Goal: Task Accomplishment & Management: Use online tool/utility

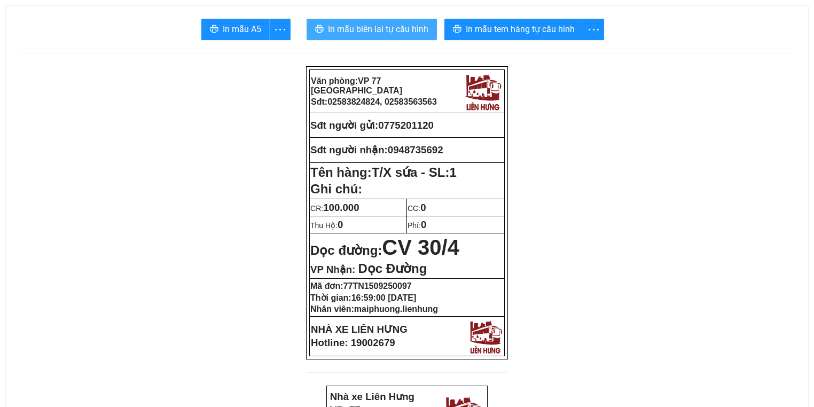
click at [364, 29] on span "In mẫu biên lai tự cấu hình" at bounding box center [378, 28] width 100 height 13
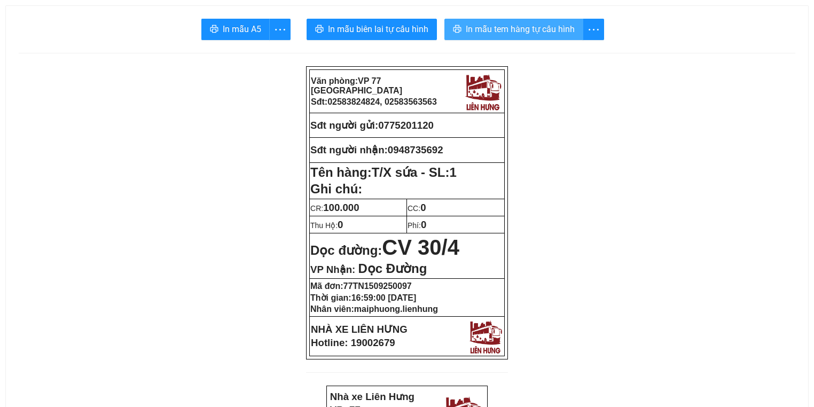
click at [495, 34] on span "In mẫu tem hàng tự cấu hình" at bounding box center [520, 28] width 109 height 13
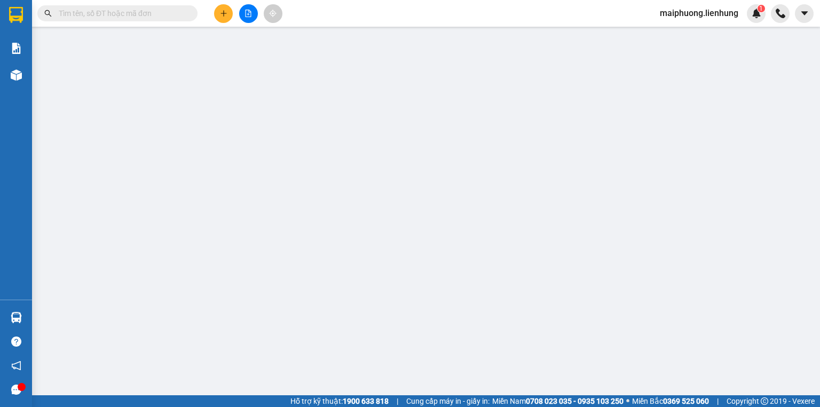
click at [108, 18] on input "text" at bounding box center [122, 13] width 126 height 12
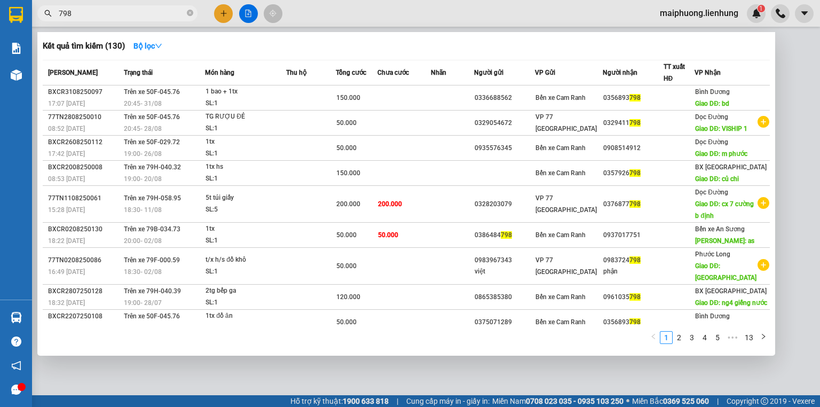
type input "798"
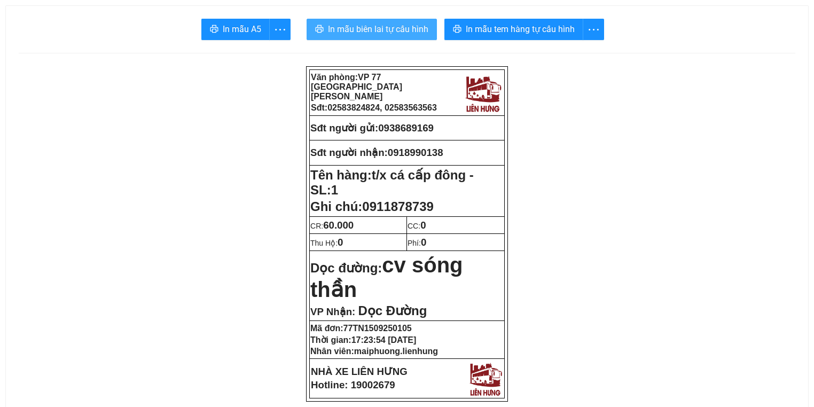
click at [325, 27] on button "In mẫu biên lai tự cấu hình" at bounding box center [372, 29] width 130 height 21
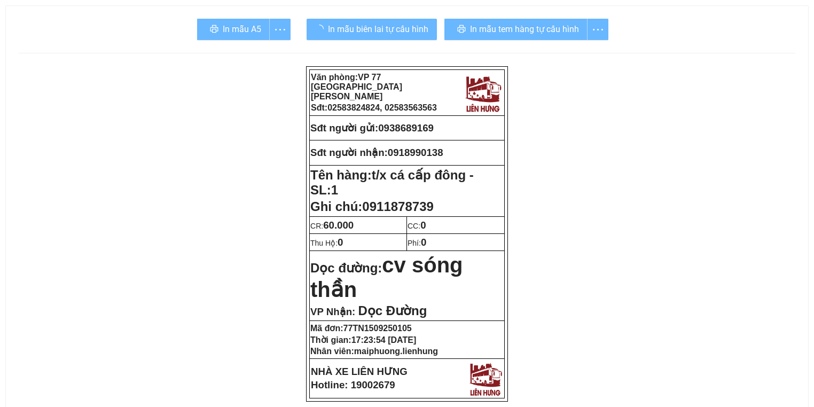
click at [493, 33] on div "In mẫu tem hàng tự cấu hình" at bounding box center [526, 29] width 164 height 21
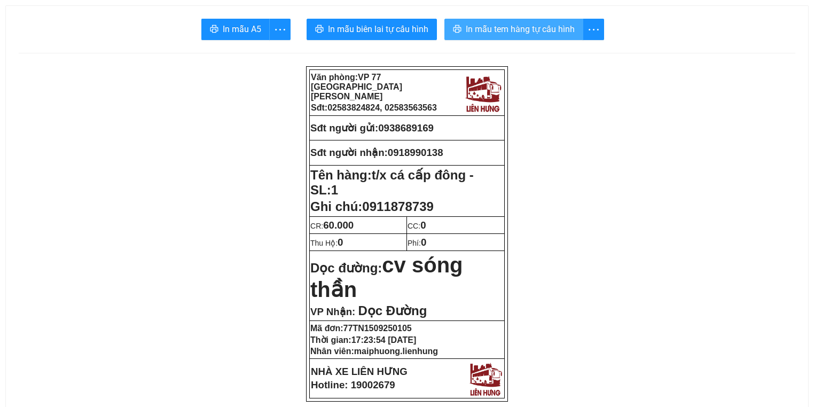
click at [525, 34] on span "In mẫu tem hàng tự cấu hình" at bounding box center [520, 28] width 109 height 13
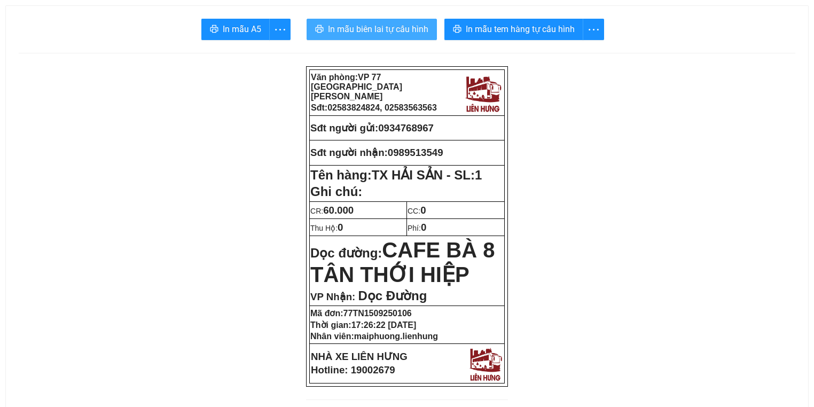
click at [402, 30] on span "In mẫu biên lai tự cấu hình" at bounding box center [378, 28] width 100 height 13
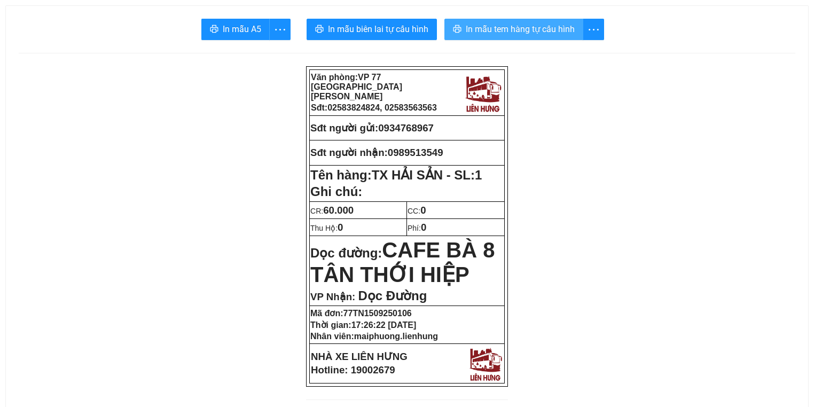
click at [464, 28] on button "In mẫu tem hàng tự cấu hình" at bounding box center [513, 29] width 139 height 21
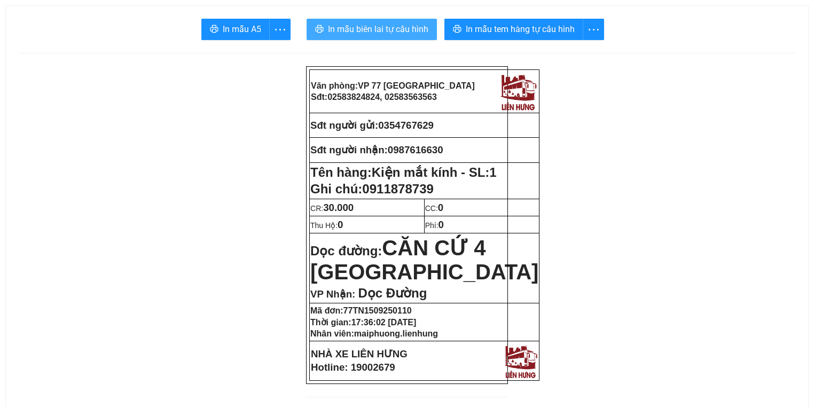
click at [399, 34] on span "In mẫu biên lai tự cấu hình" at bounding box center [378, 28] width 100 height 13
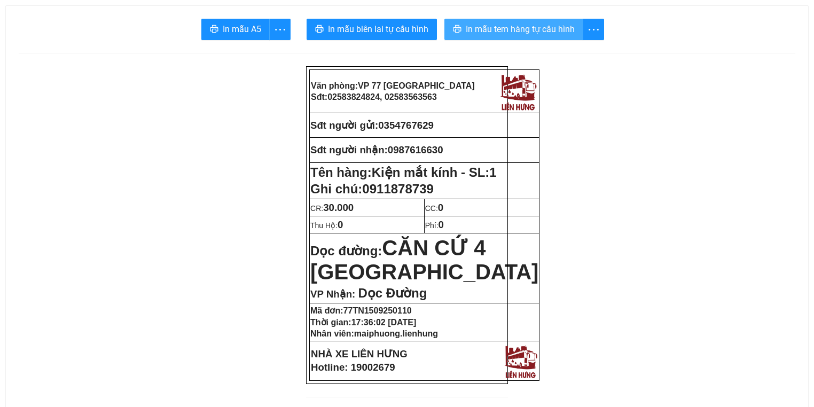
click at [507, 26] on span "In mẫu tem hàng tự cấu hình" at bounding box center [520, 28] width 109 height 13
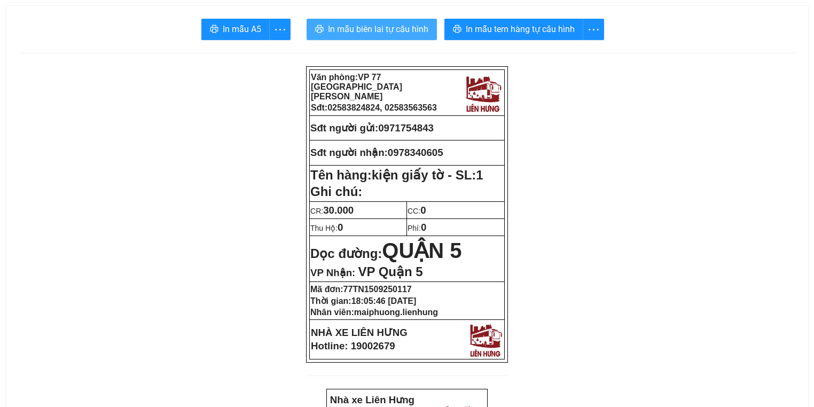
click at [373, 29] on span "In mẫu biên lai tự cấu hình" at bounding box center [378, 28] width 100 height 13
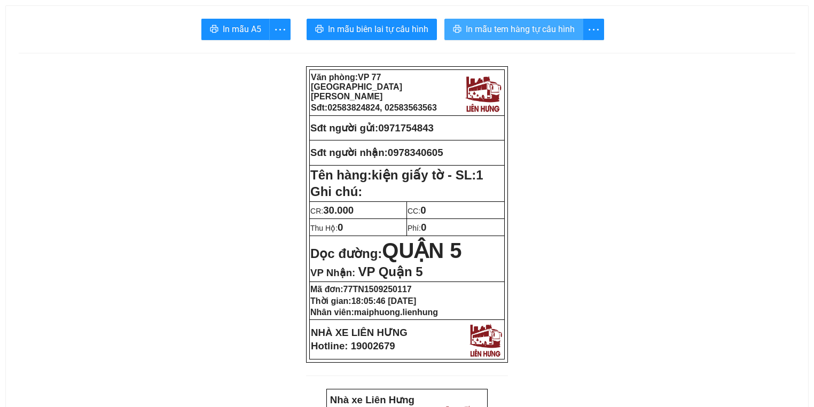
click at [501, 28] on span "In mẫu tem hàng tự cấu hình" at bounding box center [520, 28] width 109 height 13
click at [526, 38] on button "In mẫu tem hàng tự cấu hình" at bounding box center [513, 29] width 139 height 21
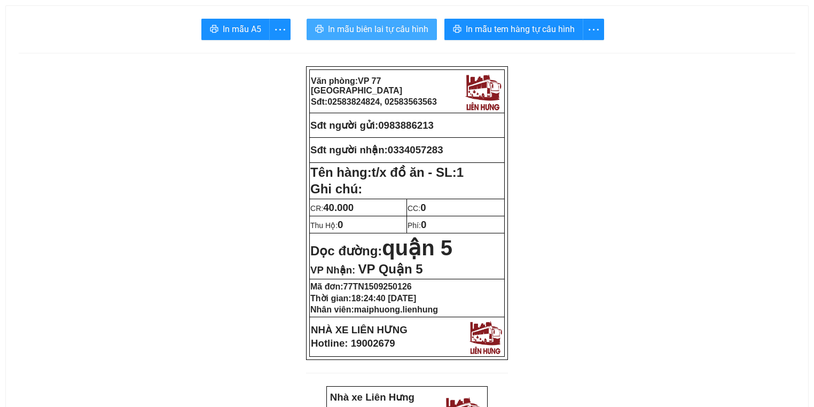
click at [400, 31] on span "In mẫu biên lai tự cấu hình" at bounding box center [378, 28] width 100 height 13
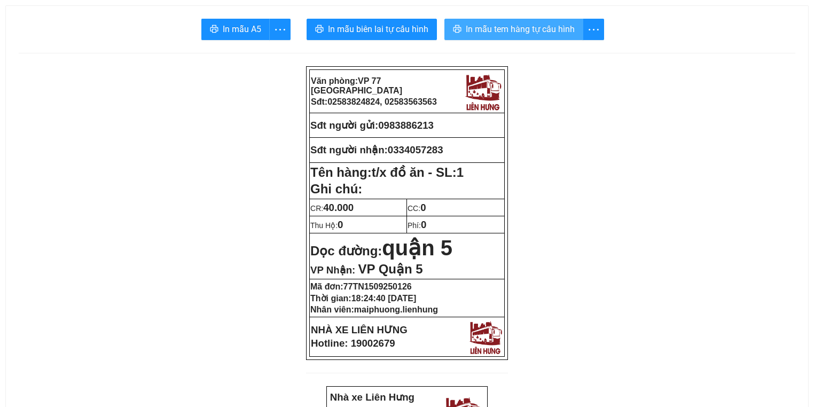
click at [537, 38] on button "In mẫu tem hàng tự cấu hình" at bounding box center [513, 29] width 139 height 21
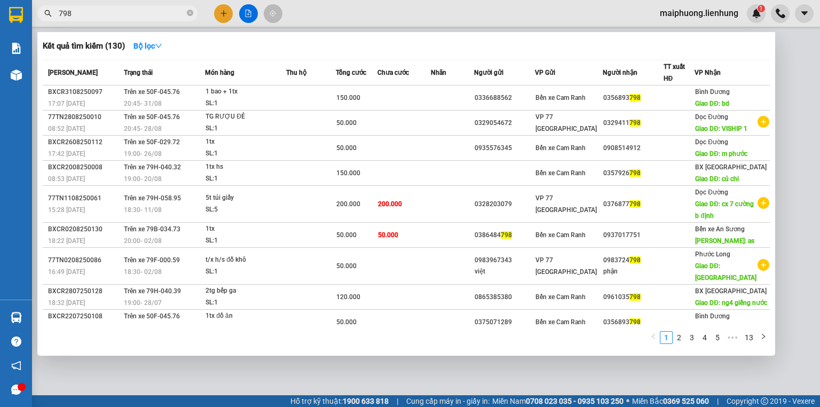
click at [115, 15] on input "798" at bounding box center [122, 13] width 126 height 12
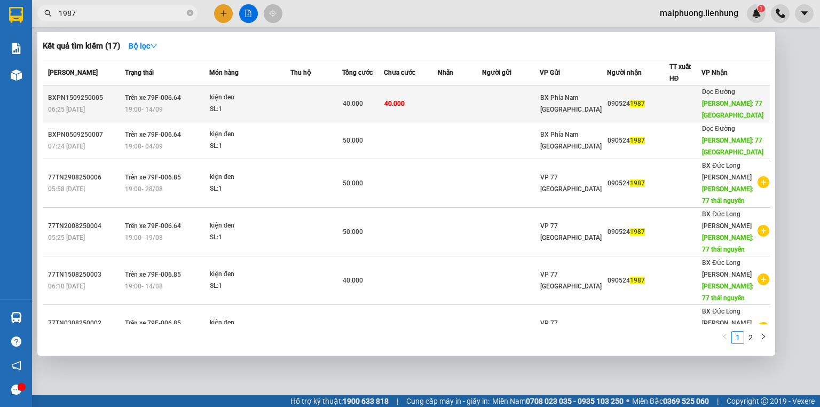
type input "1987"
click at [335, 89] on td at bounding box center [317, 103] width 52 height 37
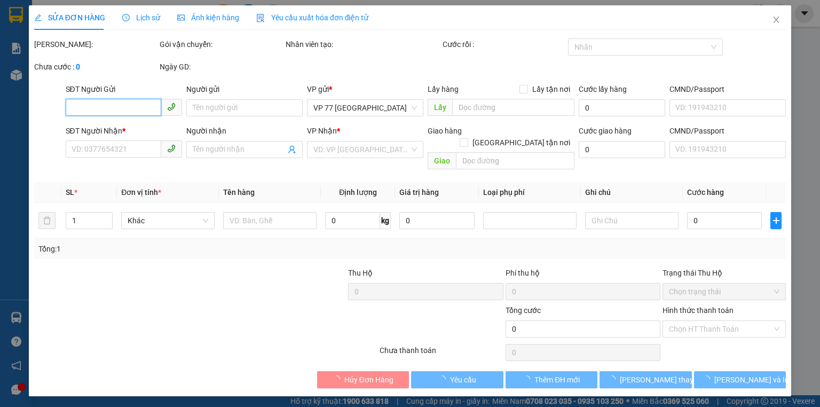
type input "0905241987"
type input "77 [GEOGRAPHIC_DATA]"
type input "40.000"
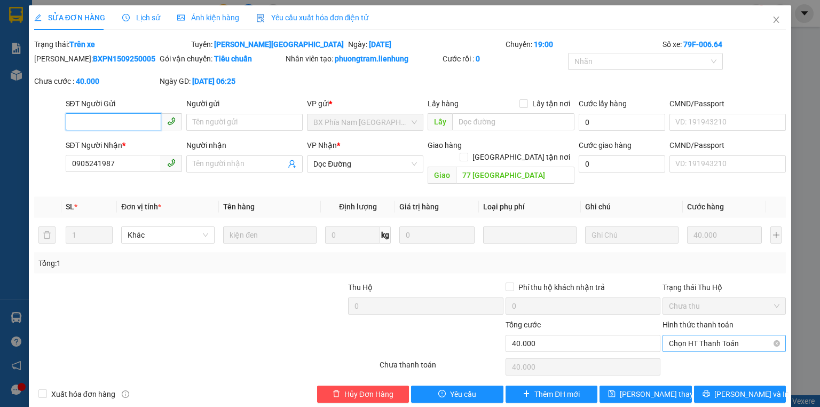
click at [706, 339] on span "Chọn HT Thanh Toán" at bounding box center [724, 343] width 111 height 16
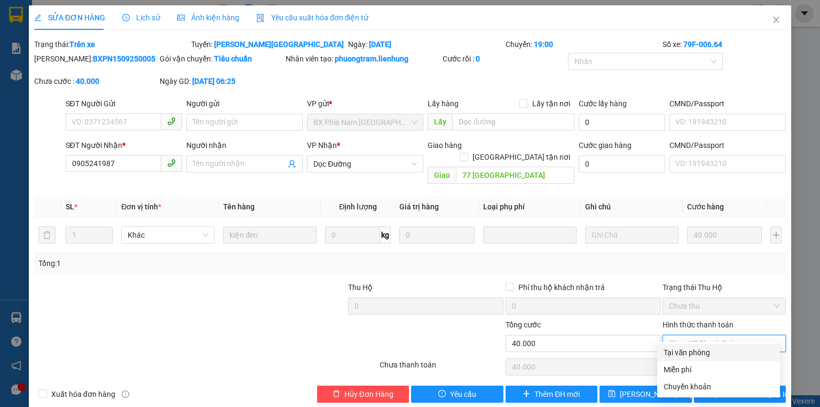
click at [696, 356] on div "Tại văn phòng" at bounding box center [719, 353] width 110 height 12
type input "0"
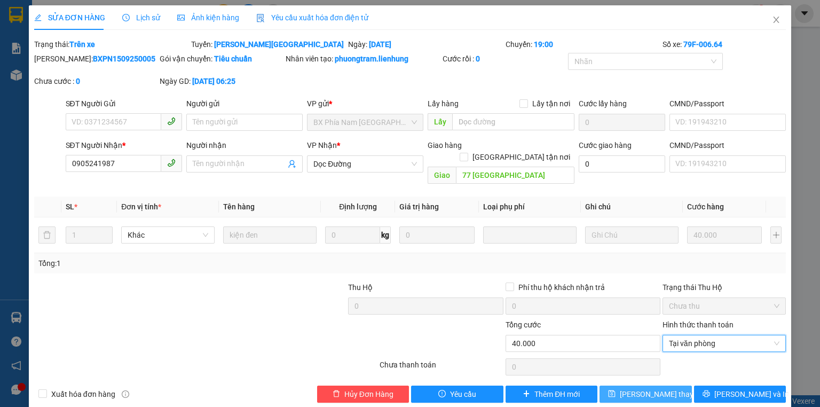
click at [641, 388] on span "[PERSON_NAME] thay đổi" at bounding box center [662, 394] width 85 height 12
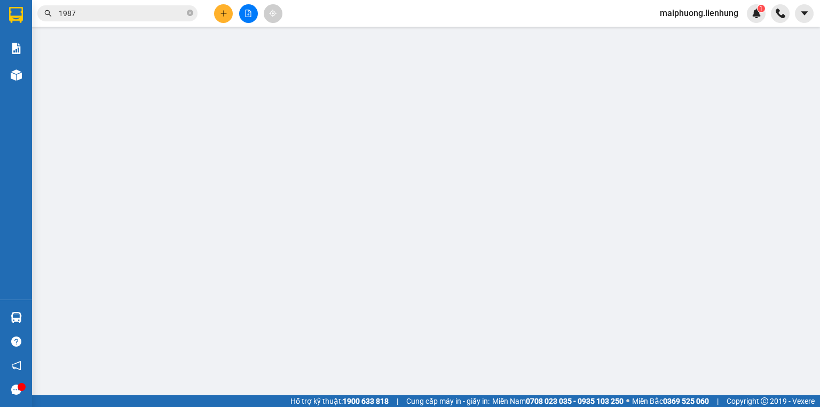
click at [242, 11] on button at bounding box center [248, 13] width 19 height 19
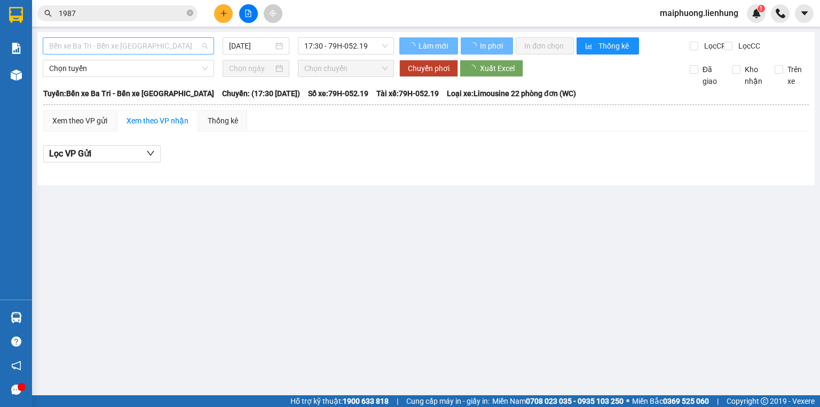
click at [105, 52] on span "Bến xe Ba Tri - Bến xe [GEOGRAPHIC_DATA]" at bounding box center [128, 46] width 159 height 16
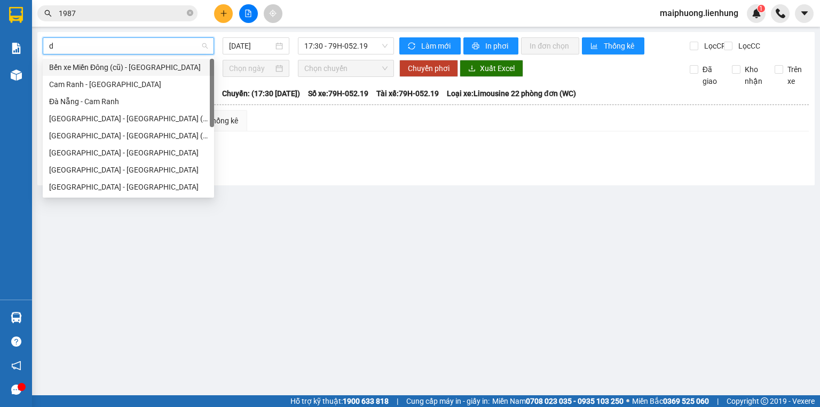
type input "da"
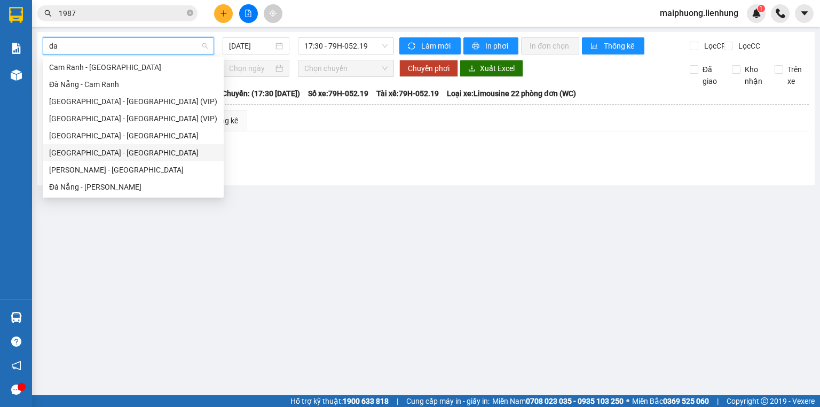
click at [98, 150] on div "[GEOGRAPHIC_DATA] - [GEOGRAPHIC_DATA]" at bounding box center [133, 153] width 168 height 12
type input "[DATE]"
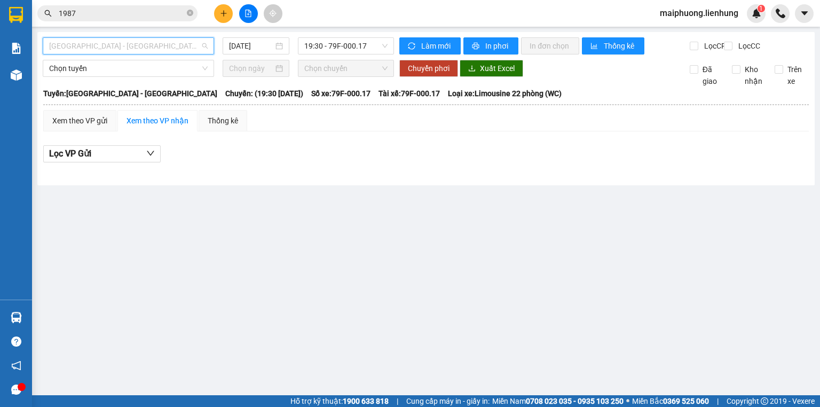
click at [112, 46] on span "[GEOGRAPHIC_DATA] - [GEOGRAPHIC_DATA]" at bounding box center [128, 46] width 159 height 16
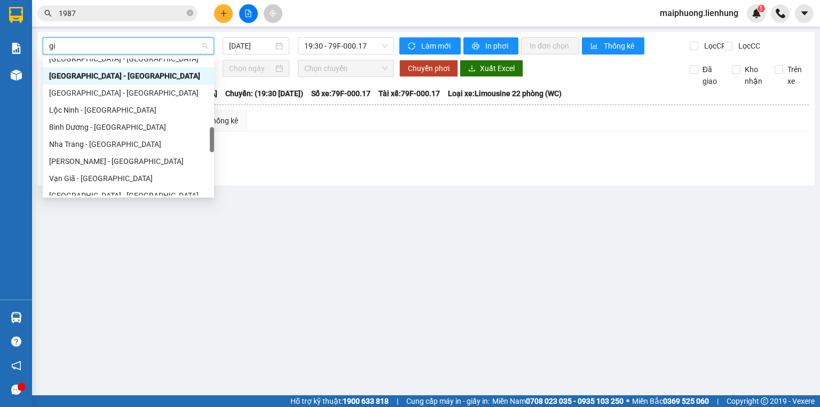
scroll to position [17, 0]
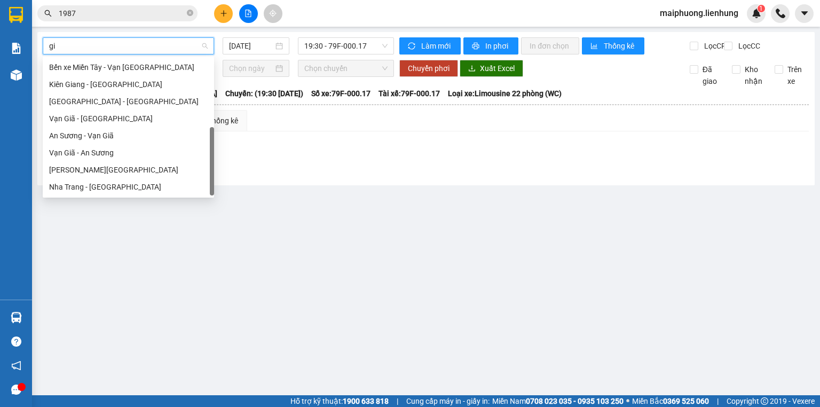
type input "gia"
click at [116, 186] on div "Nha Trang - [GEOGRAPHIC_DATA]" at bounding box center [128, 187] width 159 height 12
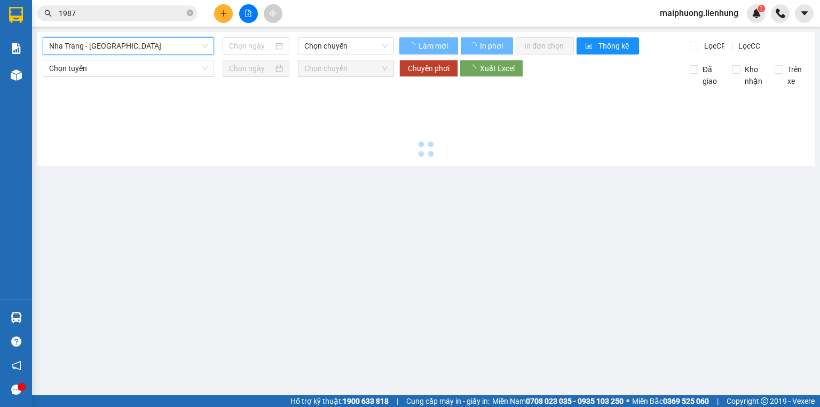
type input "[DATE]"
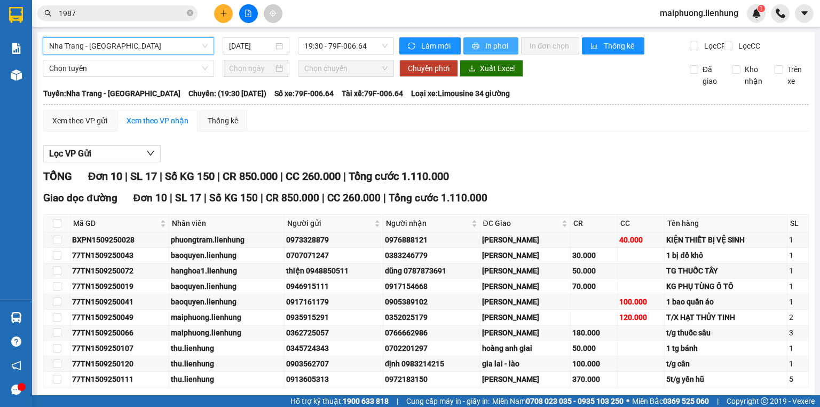
click at [486, 43] on span "In phơi" at bounding box center [498, 46] width 25 height 12
drag, startPoint x: 96, startPoint y: 41, endPoint x: 96, endPoint y: 53, distance: 12.8
click at [96, 45] on span "Nha Trang - [GEOGRAPHIC_DATA]" at bounding box center [128, 46] width 159 height 16
click at [96, 53] on span "Nha Trang - [GEOGRAPHIC_DATA]" at bounding box center [128, 46] width 159 height 16
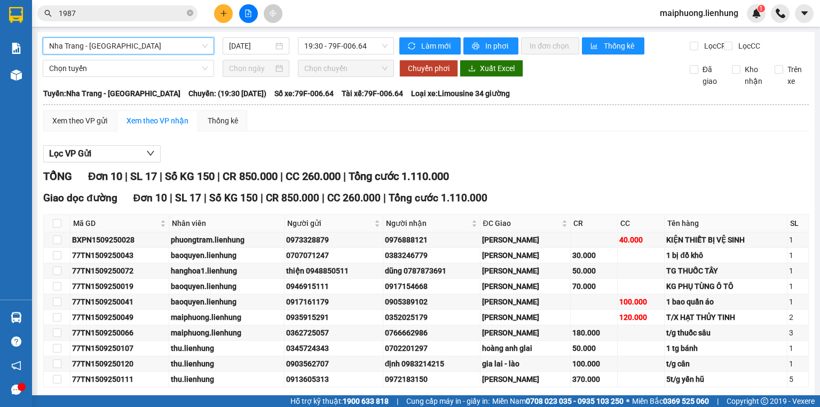
click at [103, 47] on span "Nha Trang - [GEOGRAPHIC_DATA]" at bounding box center [128, 46] width 159 height 16
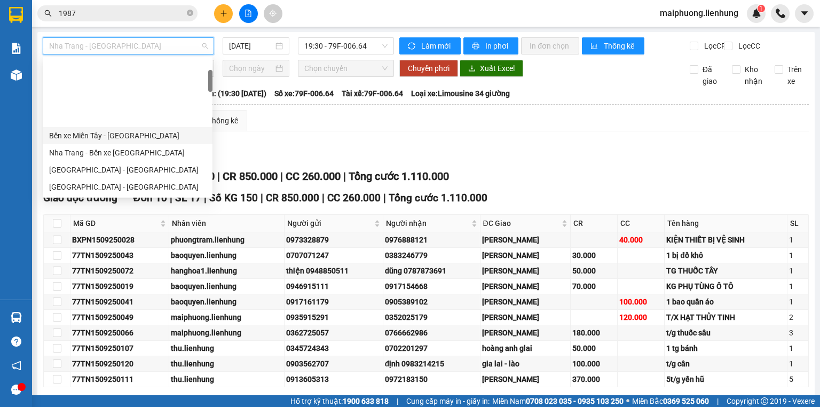
scroll to position [85, 0]
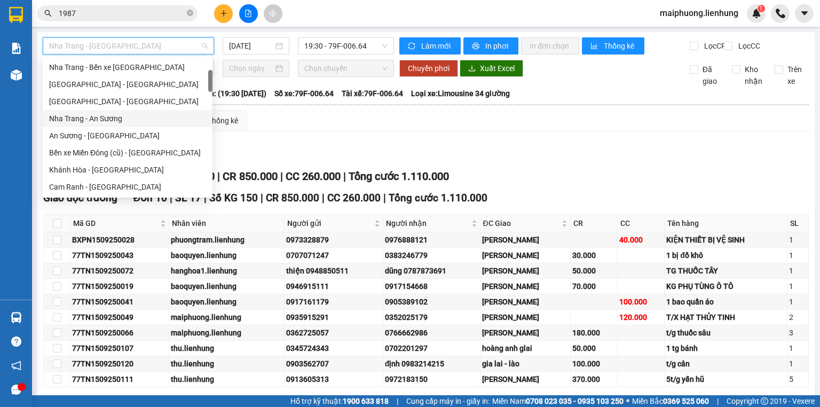
click at [108, 121] on div "Nha Trang - An Sương" at bounding box center [127, 119] width 157 height 12
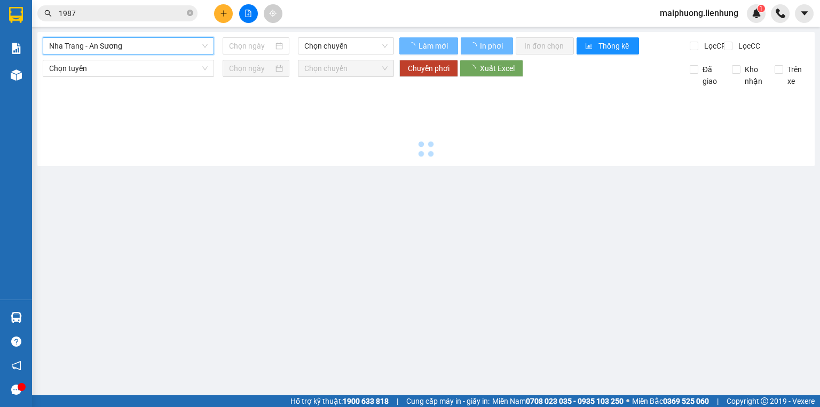
type input "[DATE]"
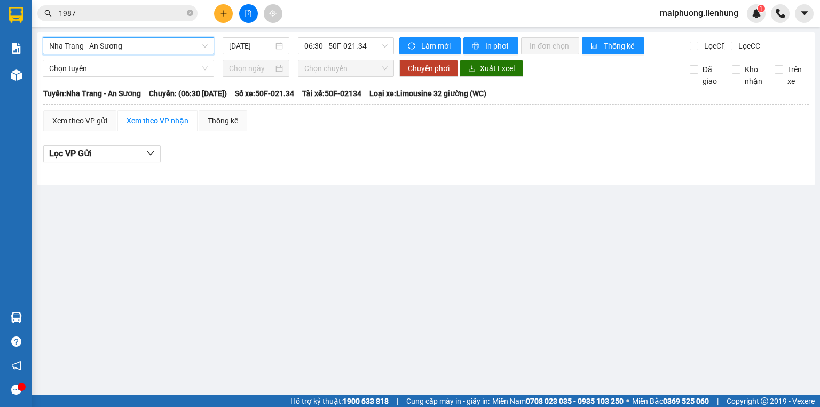
click at [143, 47] on span "Nha Trang - An Sương" at bounding box center [128, 46] width 159 height 16
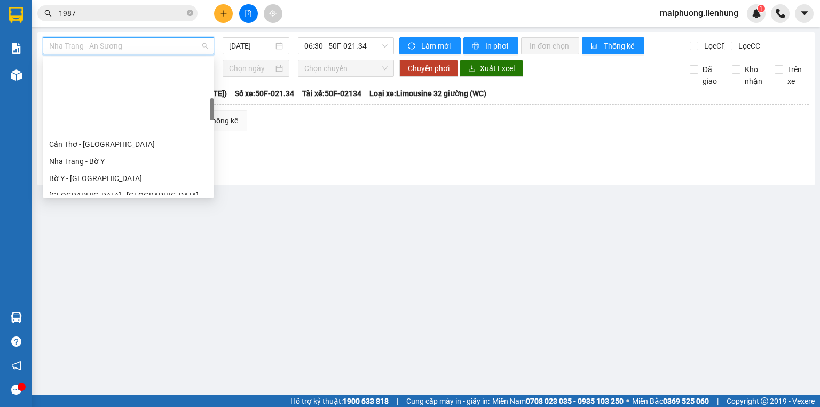
scroll to position [299, 0]
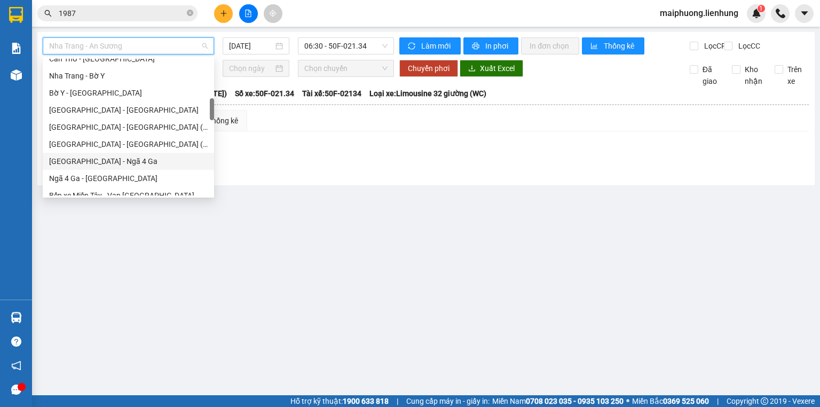
click at [111, 165] on div "[GEOGRAPHIC_DATA] - Ngã 4 Ga" at bounding box center [128, 161] width 159 height 12
type input "[DATE]"
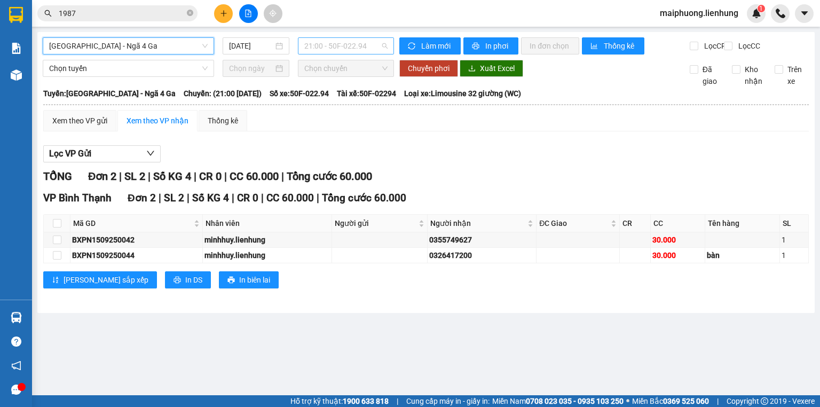
click at [343, 49] on span "21:00 - 50F-022.94" at bounding box center [346, 46] width 84 height 16
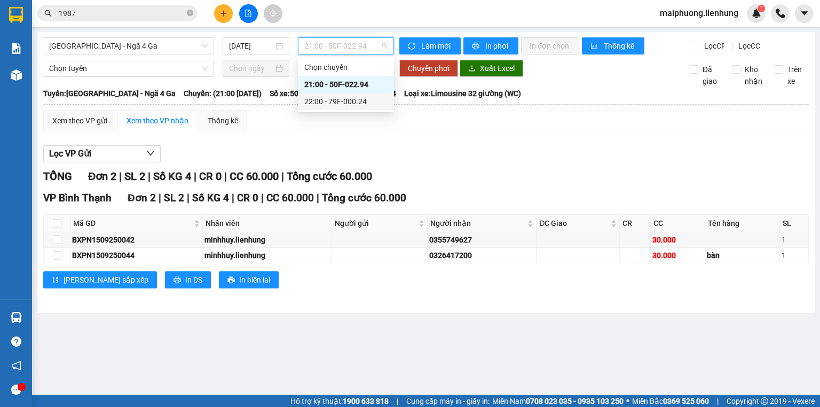
click at [337, 98] on div "22:00 - 79F-000.24" at bounding box center [345, 102] width 83 height 12
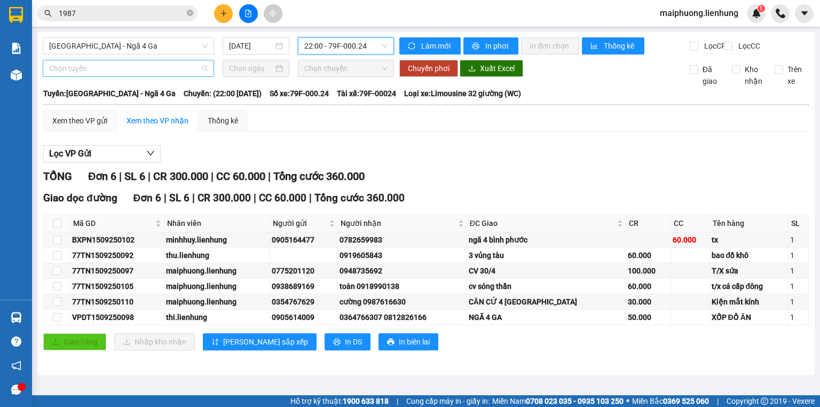
click at [115, 76] on span "Chọn tuyến" at bounding box center [128, 68] width 159 height 16
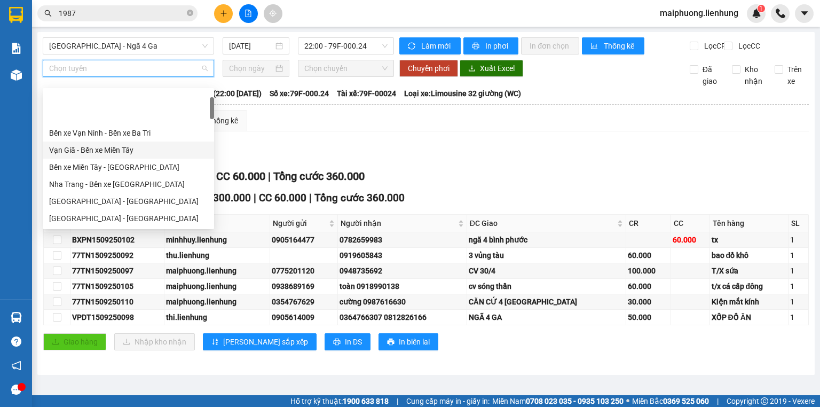
scroll to position [43, 0]
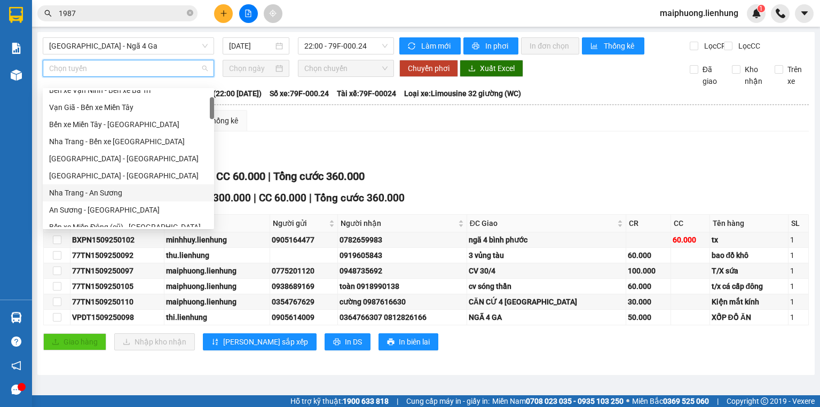
click at [105, 193] on div "Nha Trang - An Sương" at bounding box center [128, 193] width 159 height 12
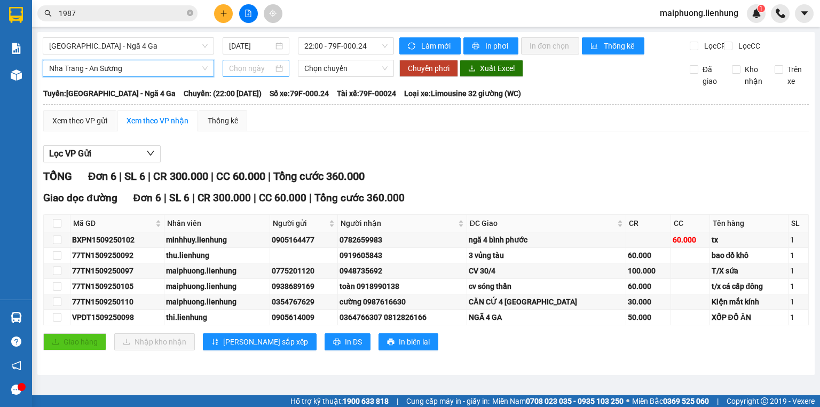
click at [263, 74] on input at bounding box center [251, 68] width 44 height 12
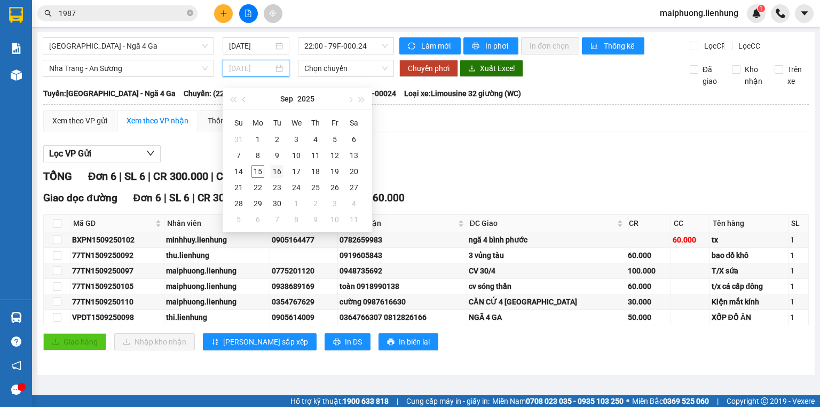
type input "[DATE]"
click at [271, 169] on div "16" at bounding box center [277, 171] width 13 height 13
type input "[DATE]"
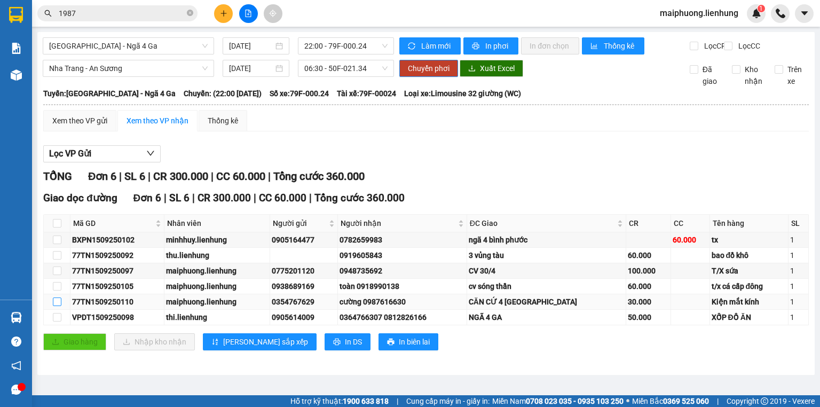
click at [54, 306] on input "checkbox" at bounding box center [57, 302] width 9 height 9
checkbox input "true"
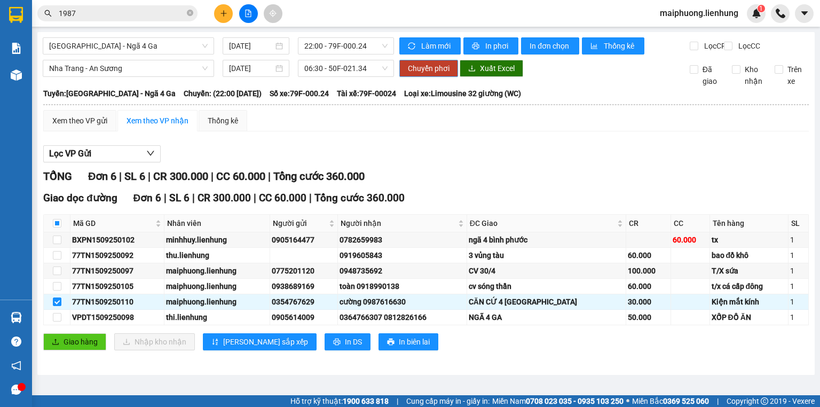
click at [429, 74] on span "Chuyển phơi" at bounding box center [429, 68] width 42 height 12
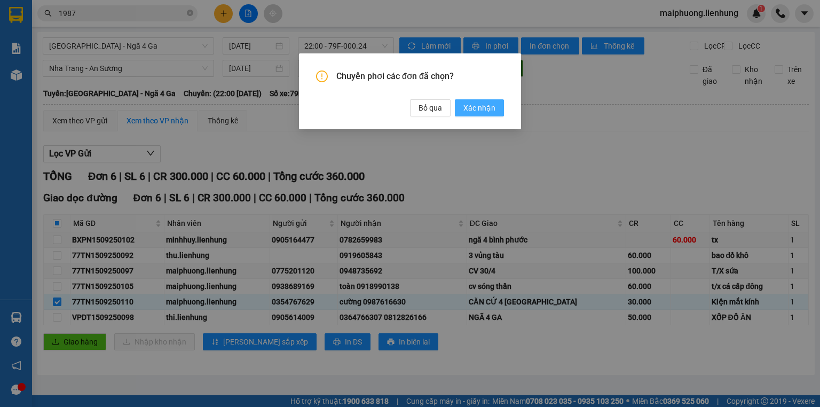
click at [473, 111] on span "Xác nhận" at bounding box center [480, 108] width 32 height 12
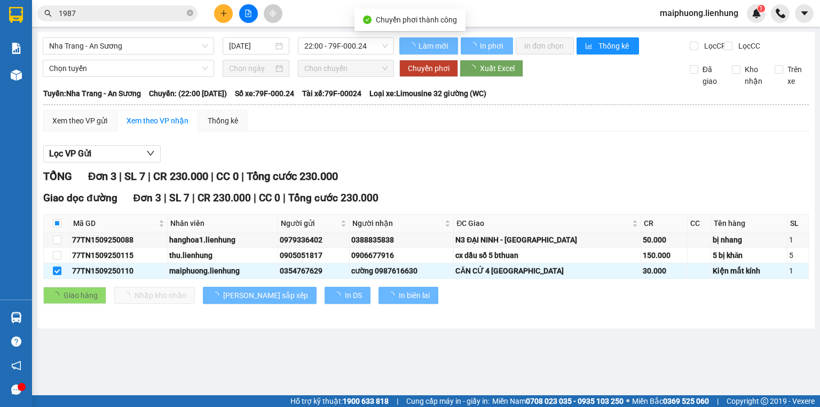
type input "[DATE]"
checkbox input "false"
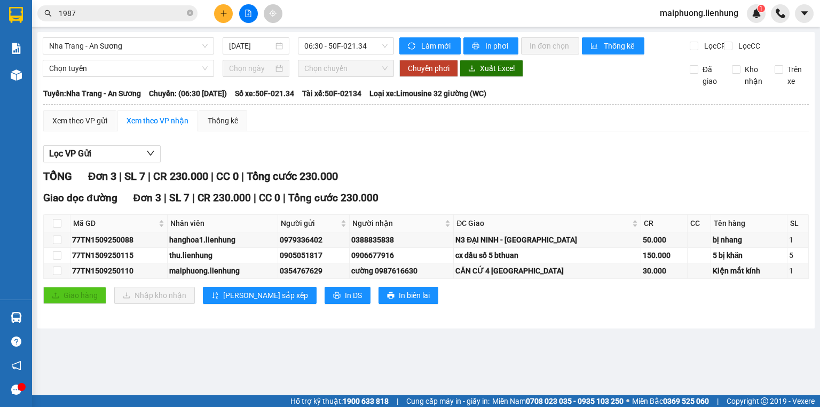
click at [113, 13] on input "1987" at bounding box center [122, 13] width 126 height 12
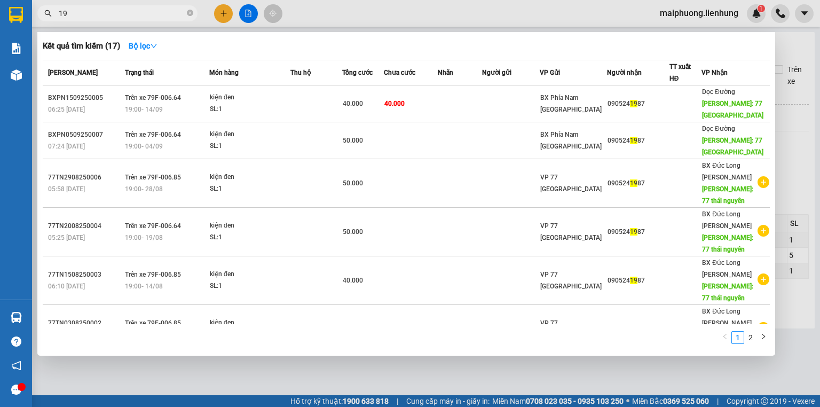
type input "1"
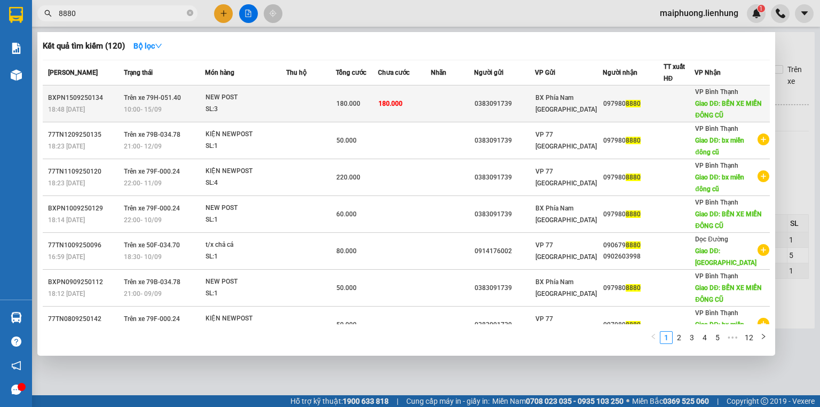
type input "8880"
click at [448, 105] on td at bounding box center [452, 103] width 43 height 37
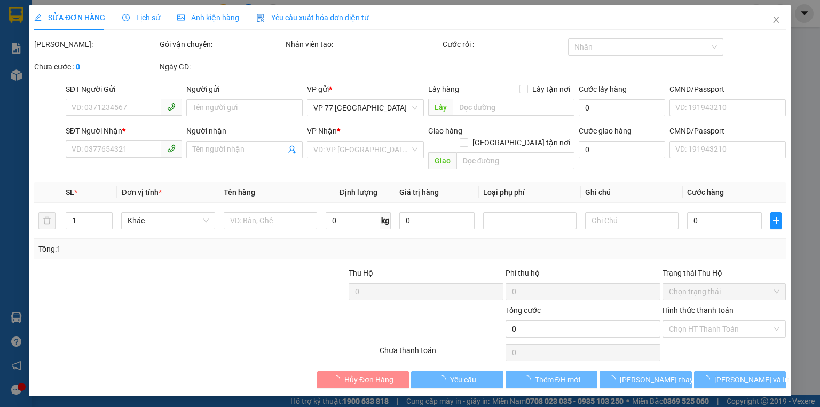
type input "0383091739"
type input "0979808880"
type input "BẾN XE MIỀN ĐÔNG CŨ"
type input "180.000"
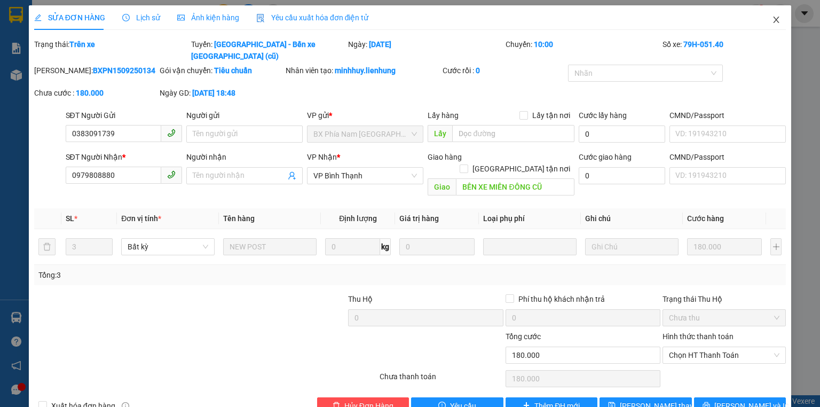
click at [774, 18] on icon "close" at bounding box center [776, 19] width 9 height 9
